Goal: Information Seeking & Learning: Learn about a topic

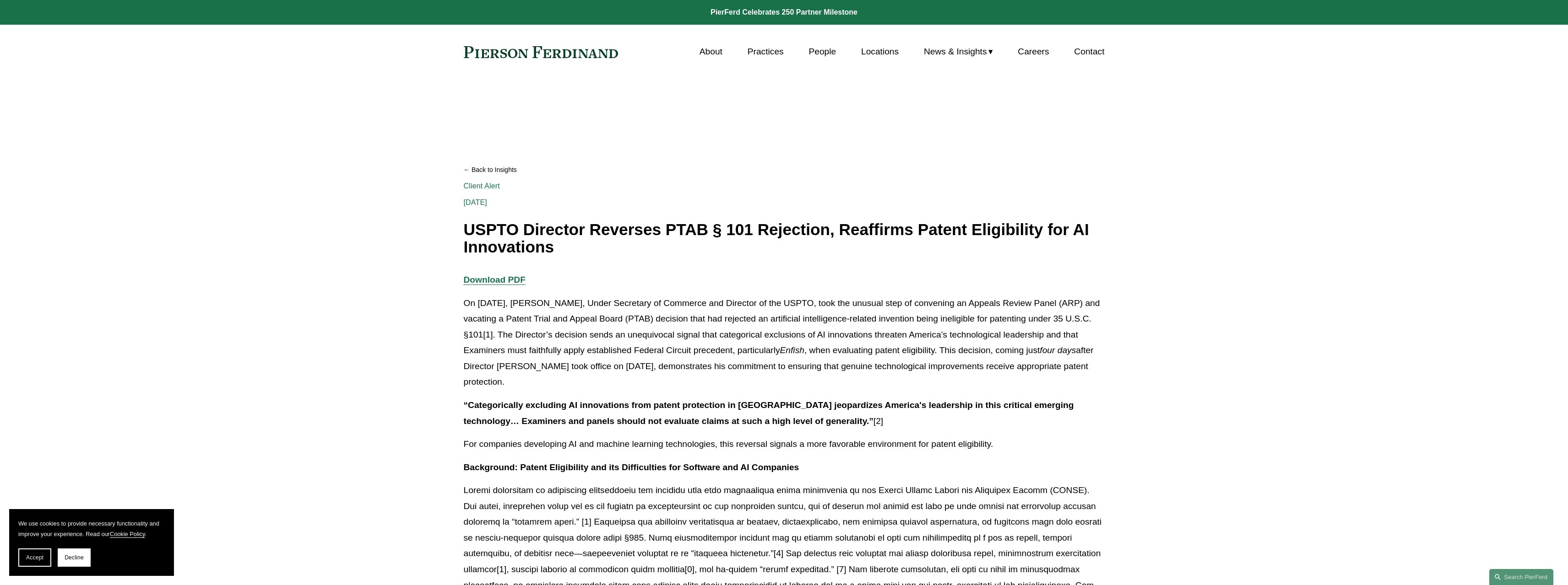
click at [608, 50] on link at bounding box center [541, 52] width 154 height 12
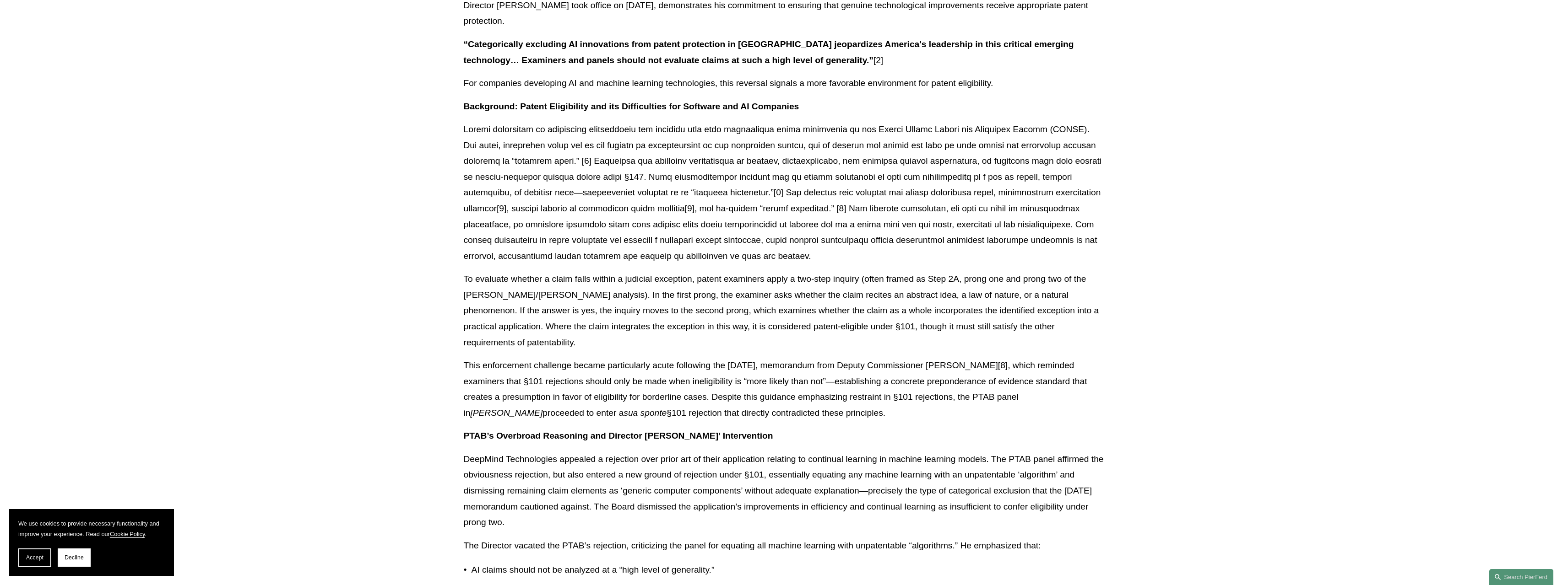
scroll to position [457, 0]
